Goal: Information Seeking & Learning: Learn about a topic

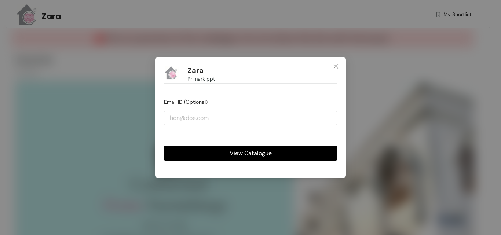
click at [252, 156] on span "View Catalogue" at bounding box center [251, 153] width 42 height 9
click at [335, 65] on icon "close" at bounding box center [336, 66] width 6 height 6
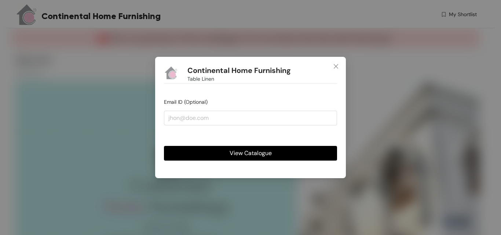
click at [245, 151] on span "View Catalogue" at bounding box center [251, 153] width 42 height 9
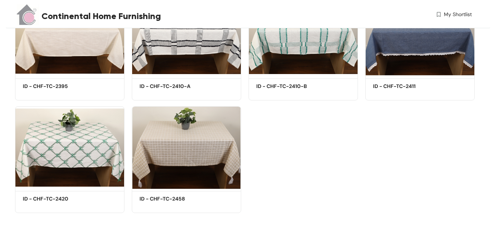
scroll to position [695, 0]
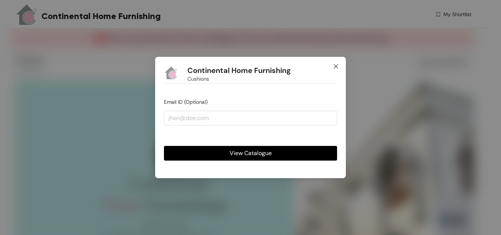
click at [336, 67] on icon "close" at bounding box center [336, 66] width 6 height 6
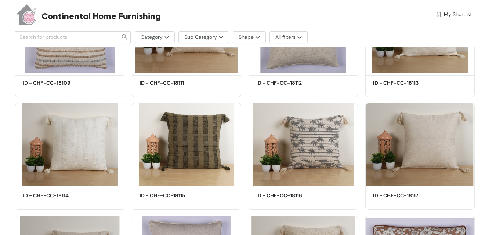
scroll to position [1797, 0]
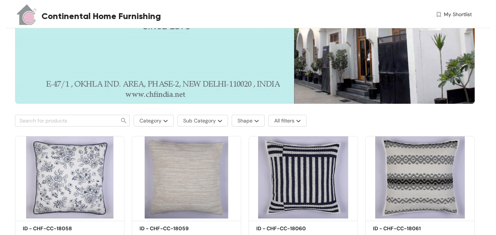
scroll to position [257, 0]
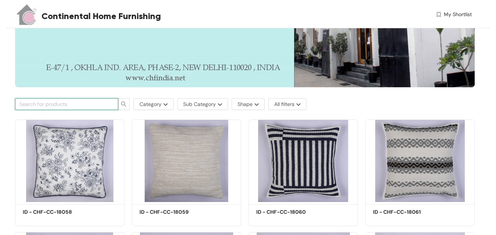
click at [29, 105] on input "text" at bounding box center [63, 104] width 88 height 8
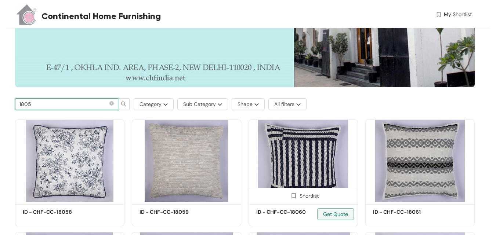
type input "18059"
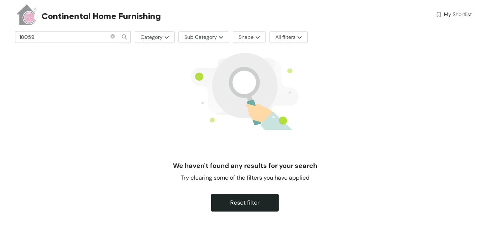
scroll to position [275, 0]
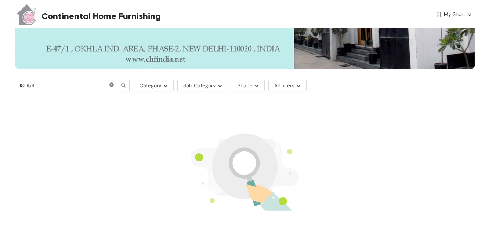
click at [113, 84] on icon "close-circle" at bounding box center [111, 85] width 4 height 4
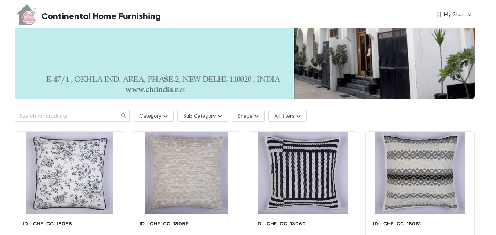
scroll to position [179, 0]
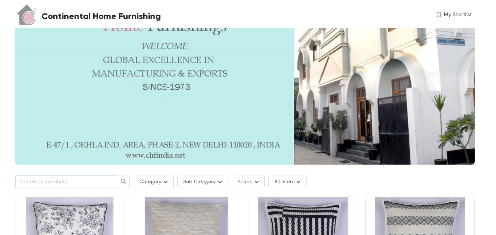
click at [78, 181] on input "text" at bounding box center [63, 182] width 88 height 8
type input "CHF-CC- 18059"
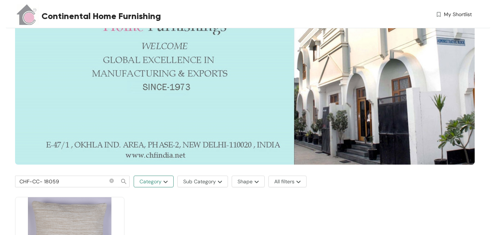
scroll to position [253, 0]
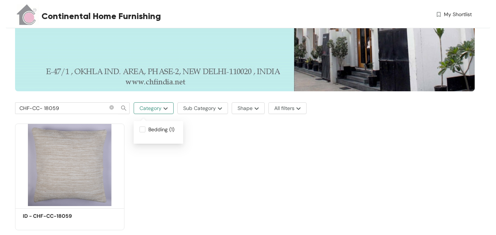
click at [166, 107] on img "button" at bounding box center [164, 108] width 6 height 3
click at [113, 107] on icon "close-circle" at bounding box center [111, 107] width 4 height 4
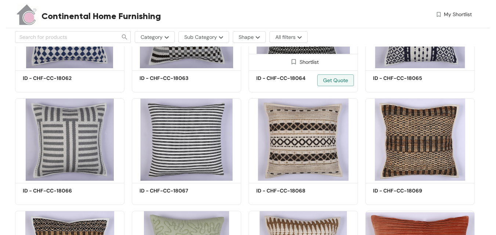
scroll to position [508, 0]
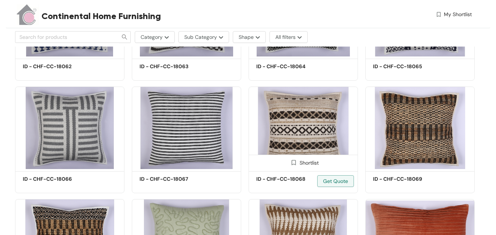
click at [312, 113] on img at bounding box center [302, 128] width 109 height 83
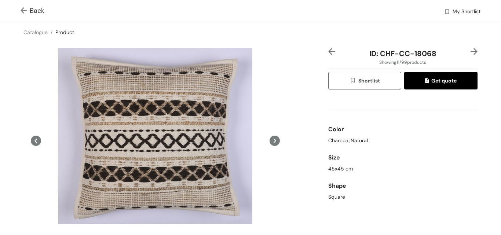
click at [25, 10] on img at bounding box center [25, 11] width 9 height 8
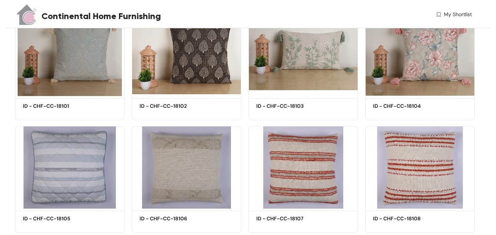
scroll to position [1461, 0]
